Goal: Task Accomplishment & Management: Use online tool/utility

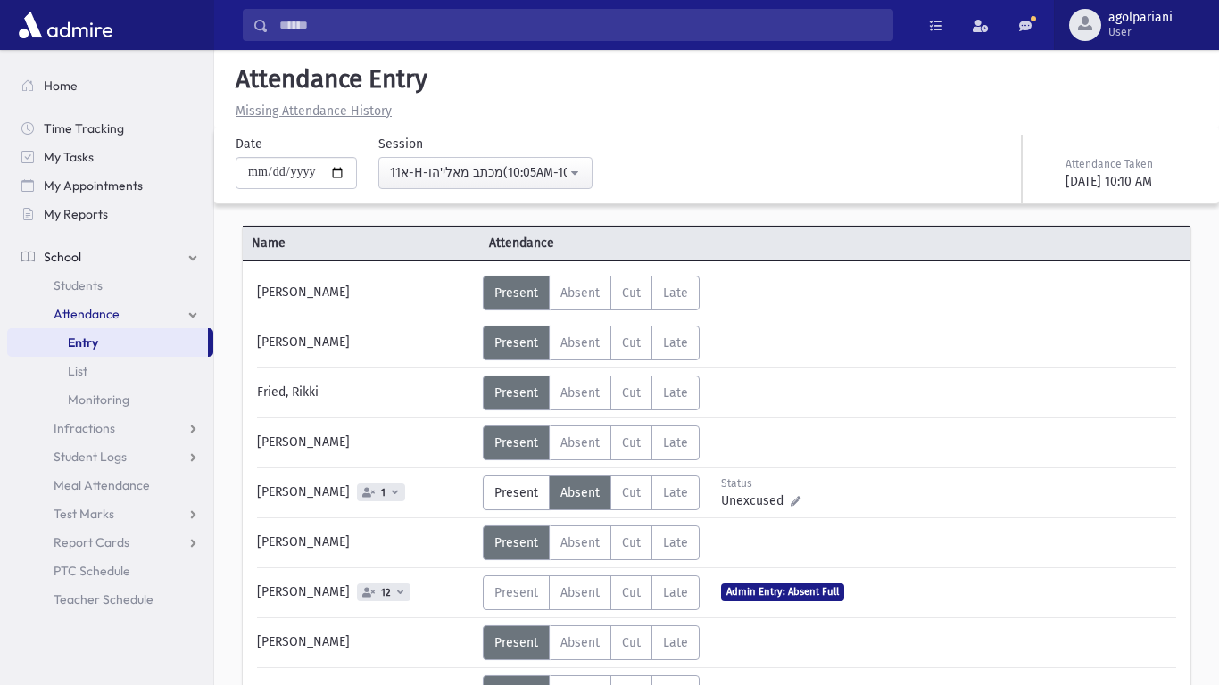
click at [1111, 29] on span "User" at bounding box center [1140, 32] width 64 height 14
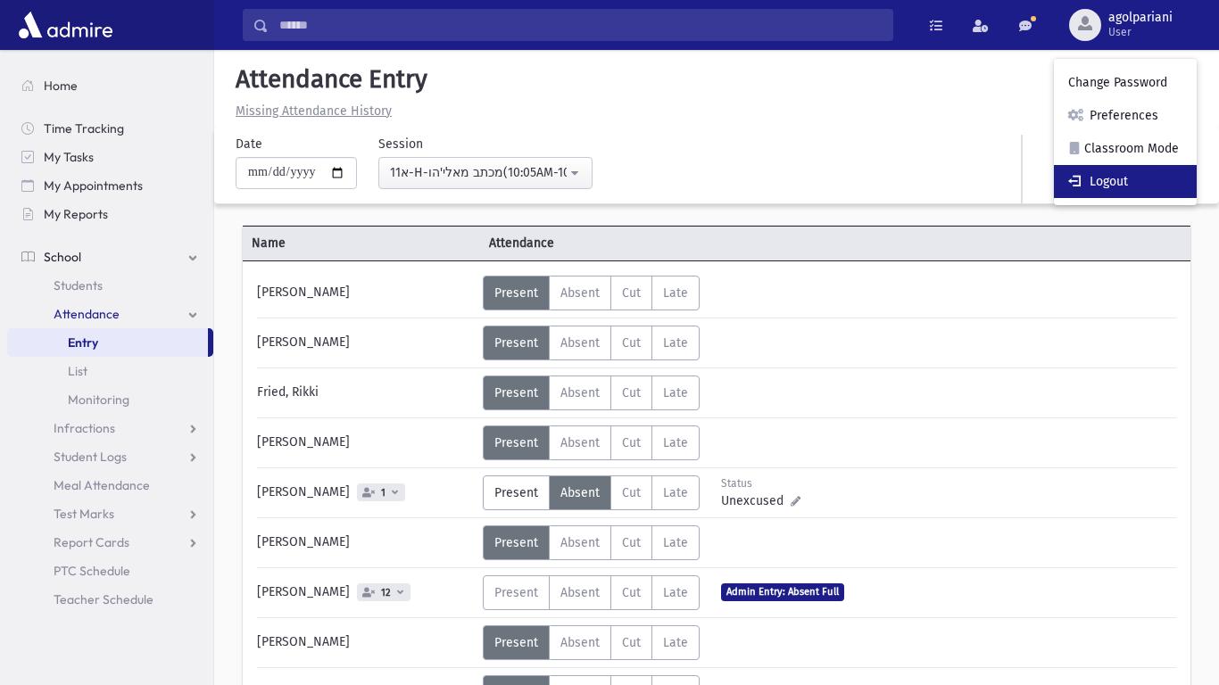
click at [1097, 185] on link "Logout" at bounding box center [1125, 181] width 143 height 33
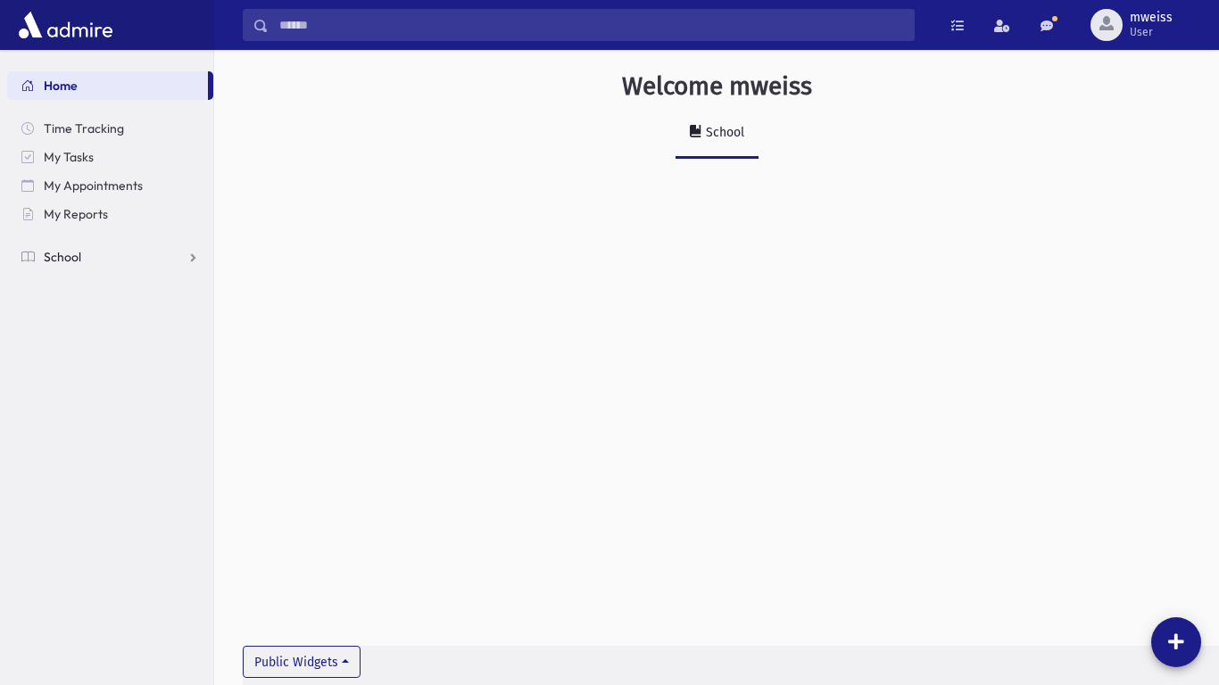
click at [78, 265] on link "School" at bounding box center [110, 257] width 206 height 29
click at [76, 315] on span "Attendance" at bounding box center [87, 314] width 66 height 16
click at [77, 338] on span "Entry" at bounding box center [83, 343] width 30 height 16
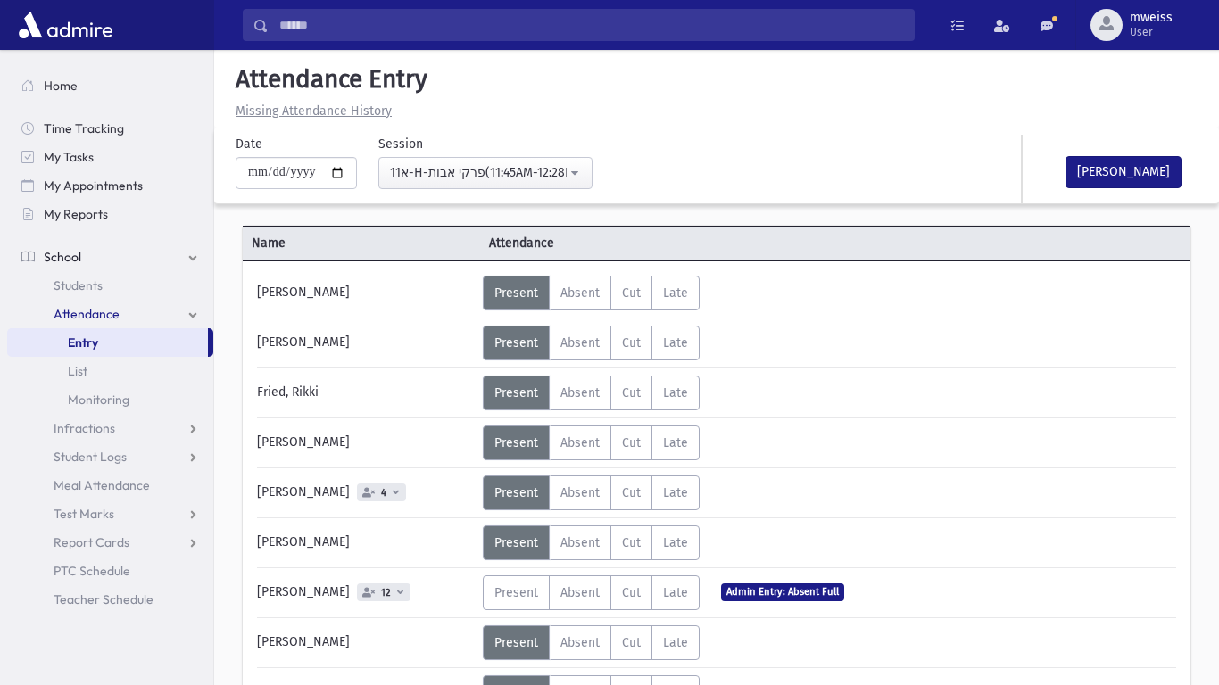
click at [530, 409] on label "Present P" at bounding box center [516, 393] width 67 height 35
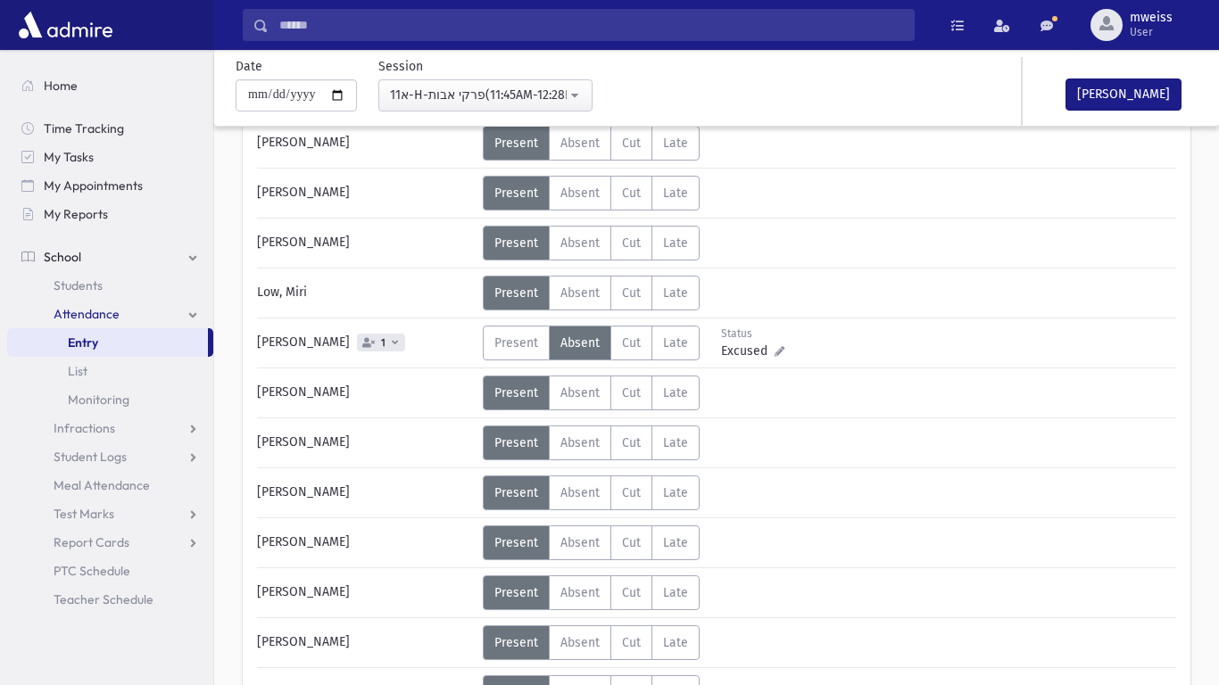
scroll to position [546, 0]
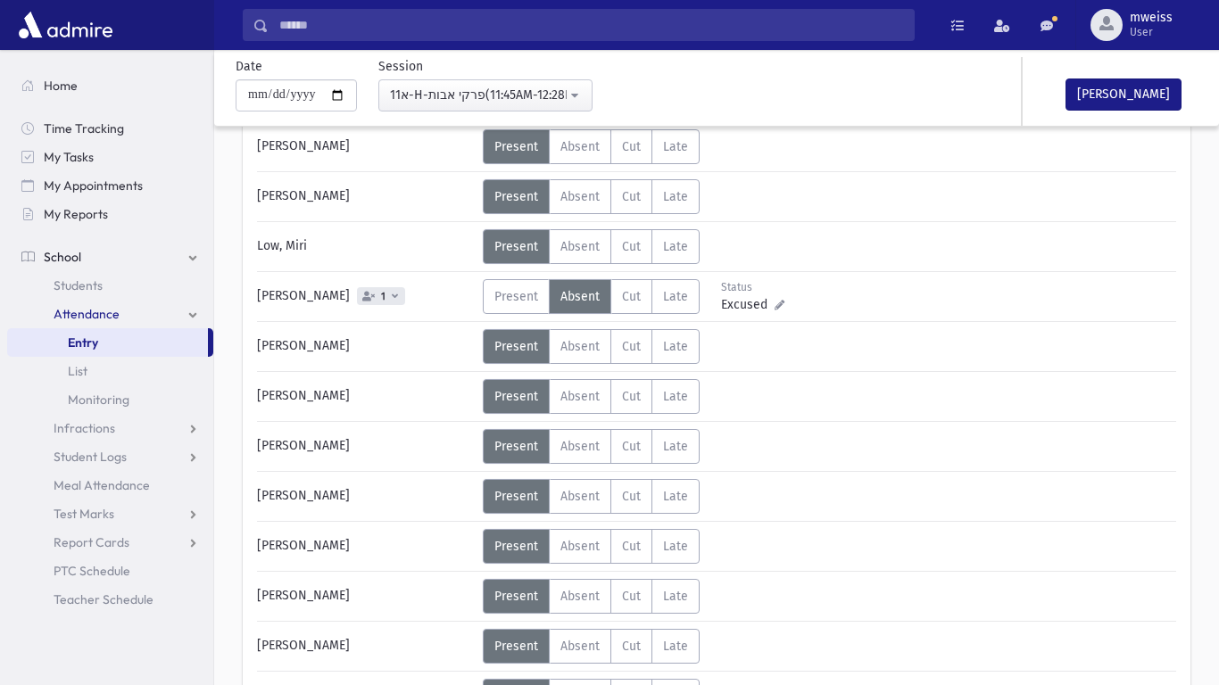
drag, startPoint x: 1218, startPoint y: 355, endPoint x: 1216, endPoint y: 464, distance: 108.9
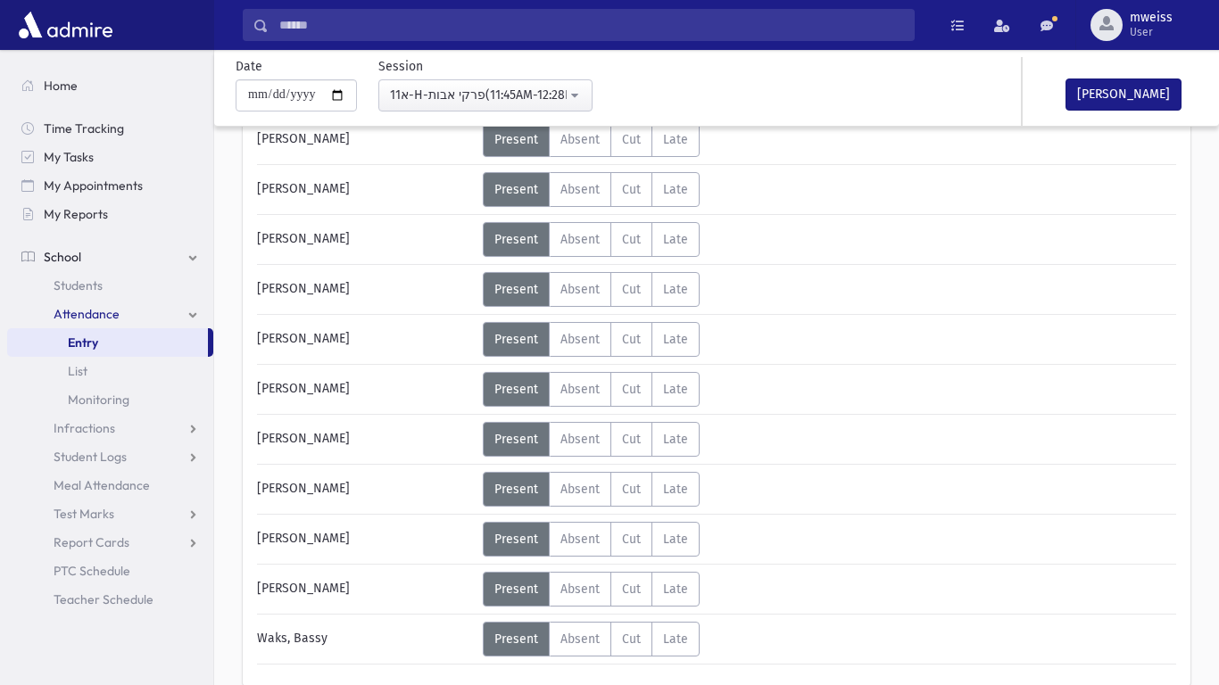
scroll to position [763, 0]
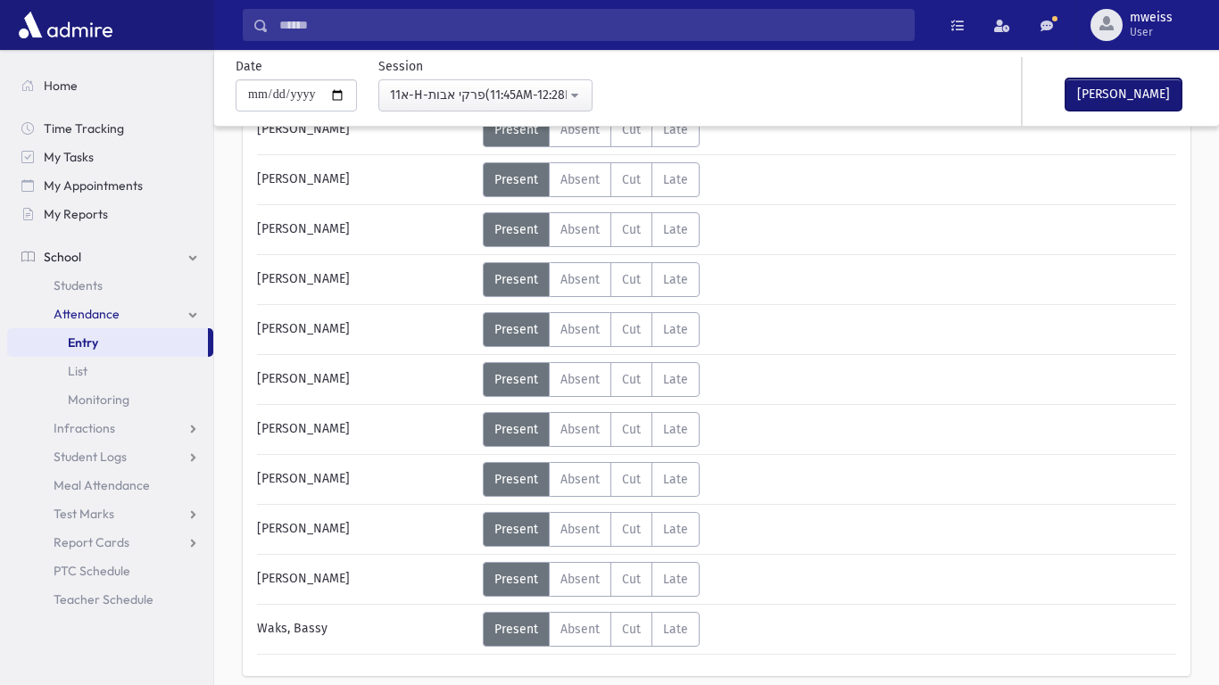
click at [1135, 92] on button "[PERSON_NAME]" at bounding box center [1123, 95] width 116 height 32
